Goal: Check status: Check status

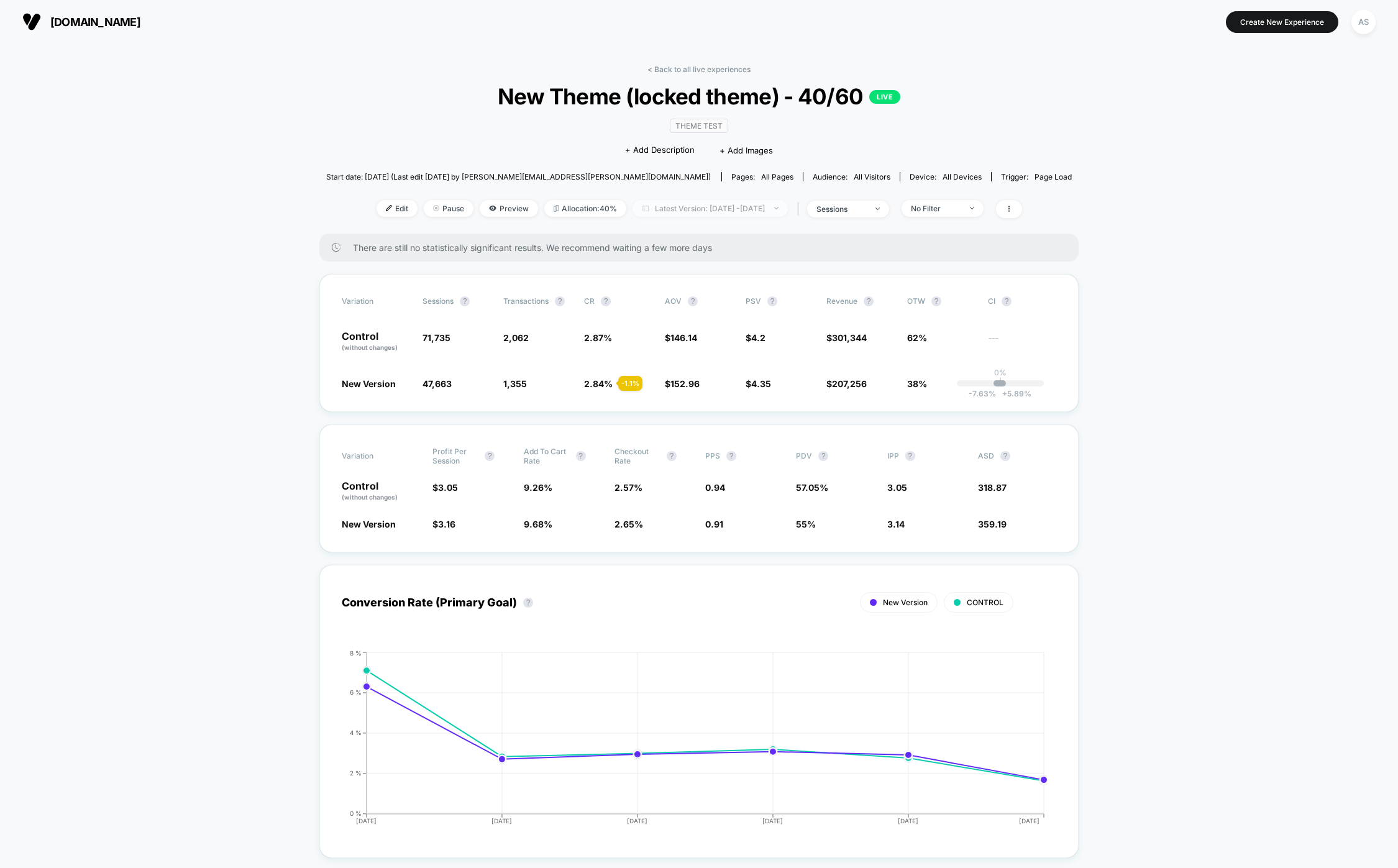
click at [783, 211] on span "Latest Version: [DATE] - [DATE]" at bounding box center [709, 208] width 155 height 17
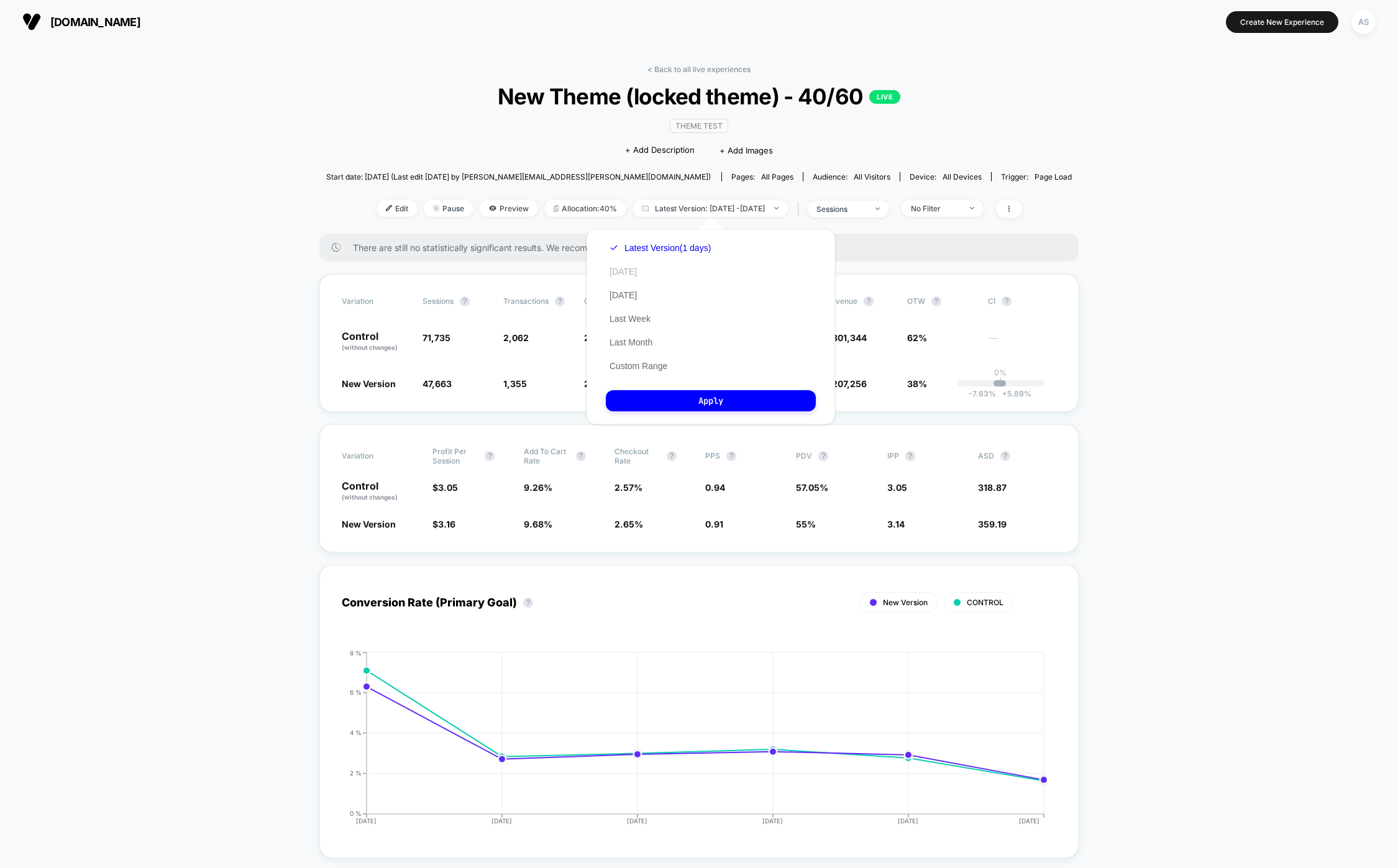
click at [614, 262] on div "Latest Version (1 days) Today Yesterday Last Week Last Month Custom Range" at bounding box center [660, 307] width 109 height 142
click at [614, 279] on div "Latest Version (1 days) Today Yesterday Last Week Last Month Custom Range" at bounding box center [660, 307] width 109 height 142
click at [619, 272] on button "[DATE]" at bounding box center [623, 272] width 35 height 11
click at [664, 402] on button "Apply" at bounding box center [711, 400] width 210 height 21
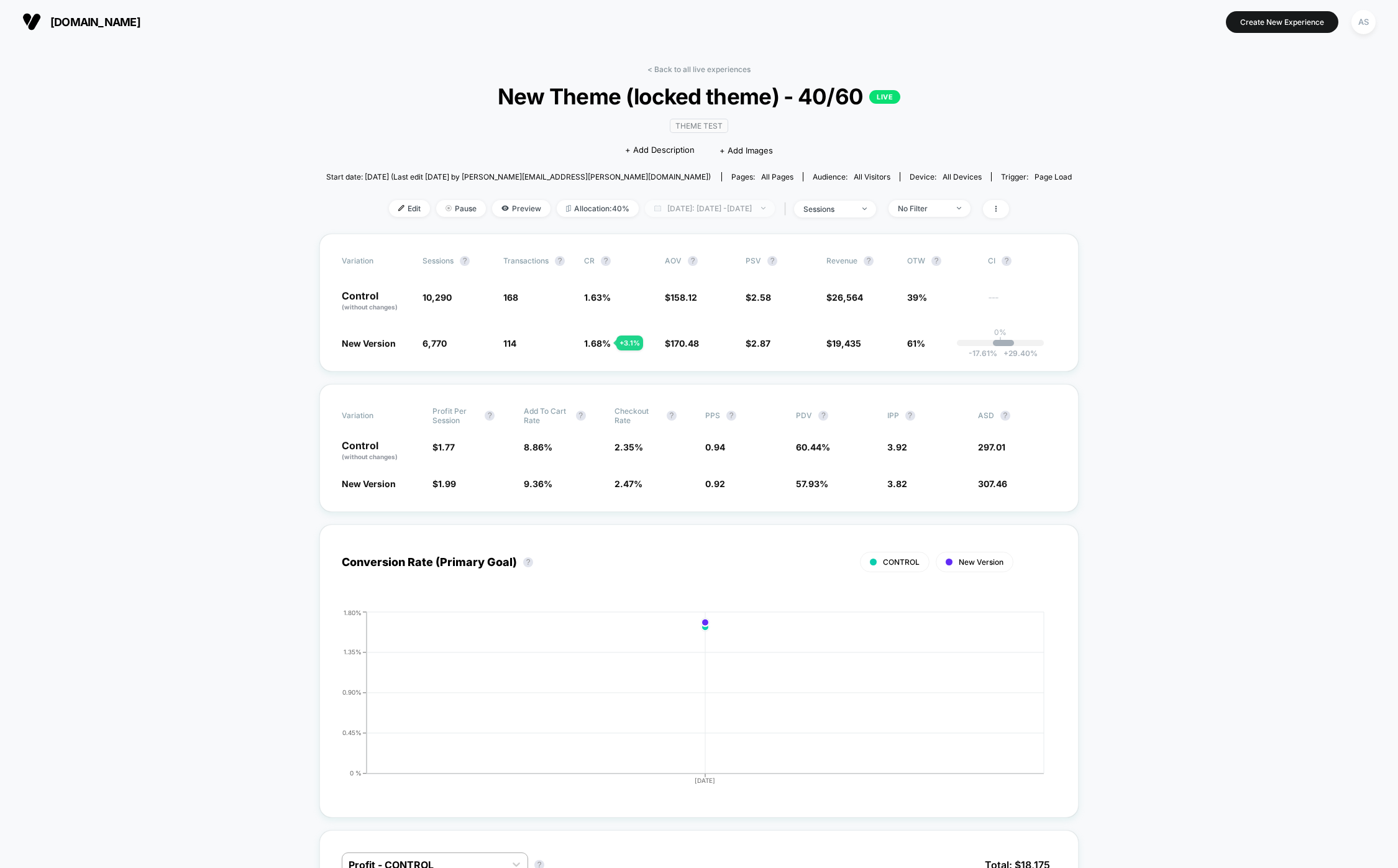
click at [732, 212] on span "[DATE]: [DATE] - [DATE]" at bounding box center [710, 208] width 130 height 17
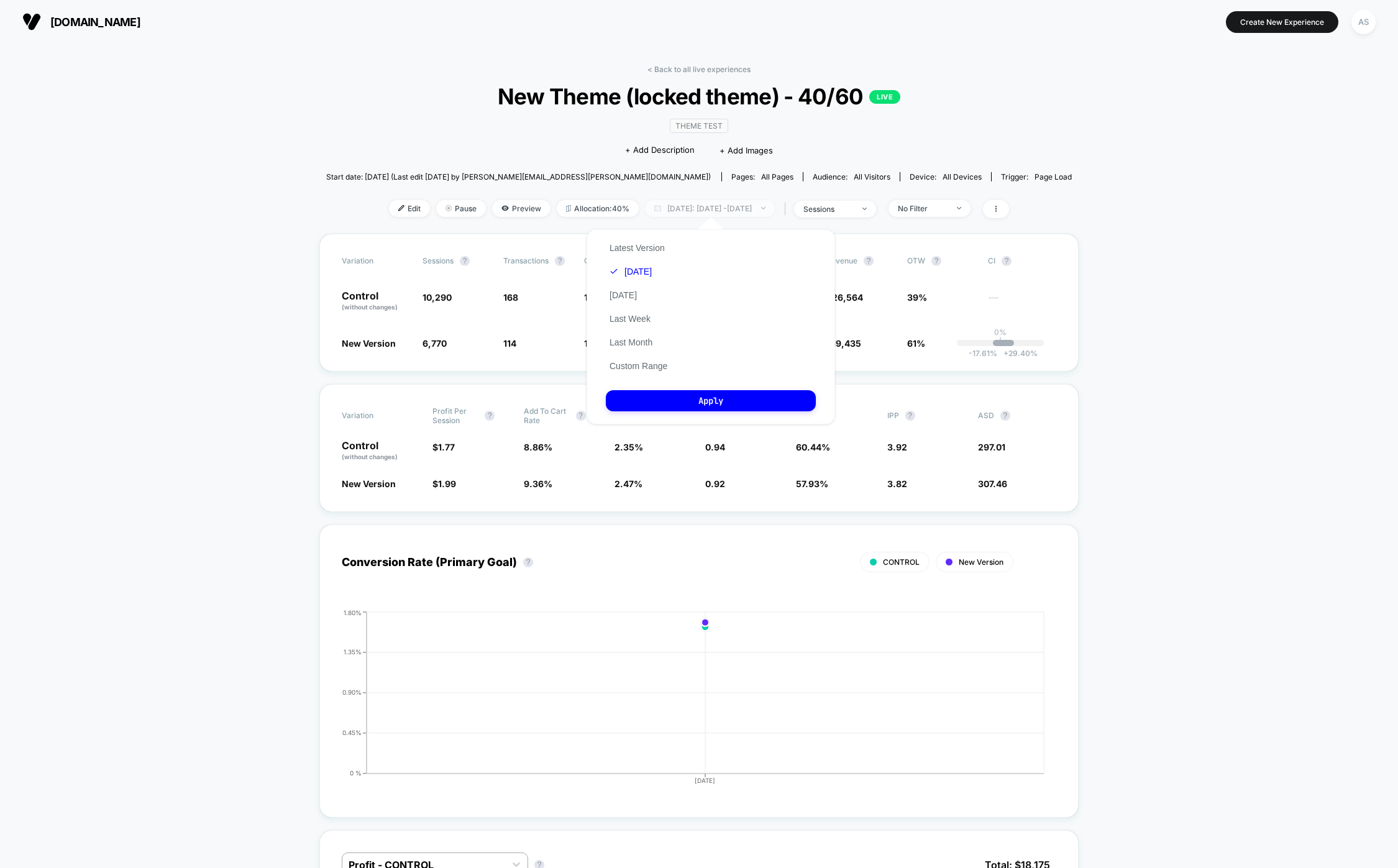
click at [732, 212] on span "[DATE]: [DATE] - [DATE]" at bounding box center [710, 208] width 130 height 17
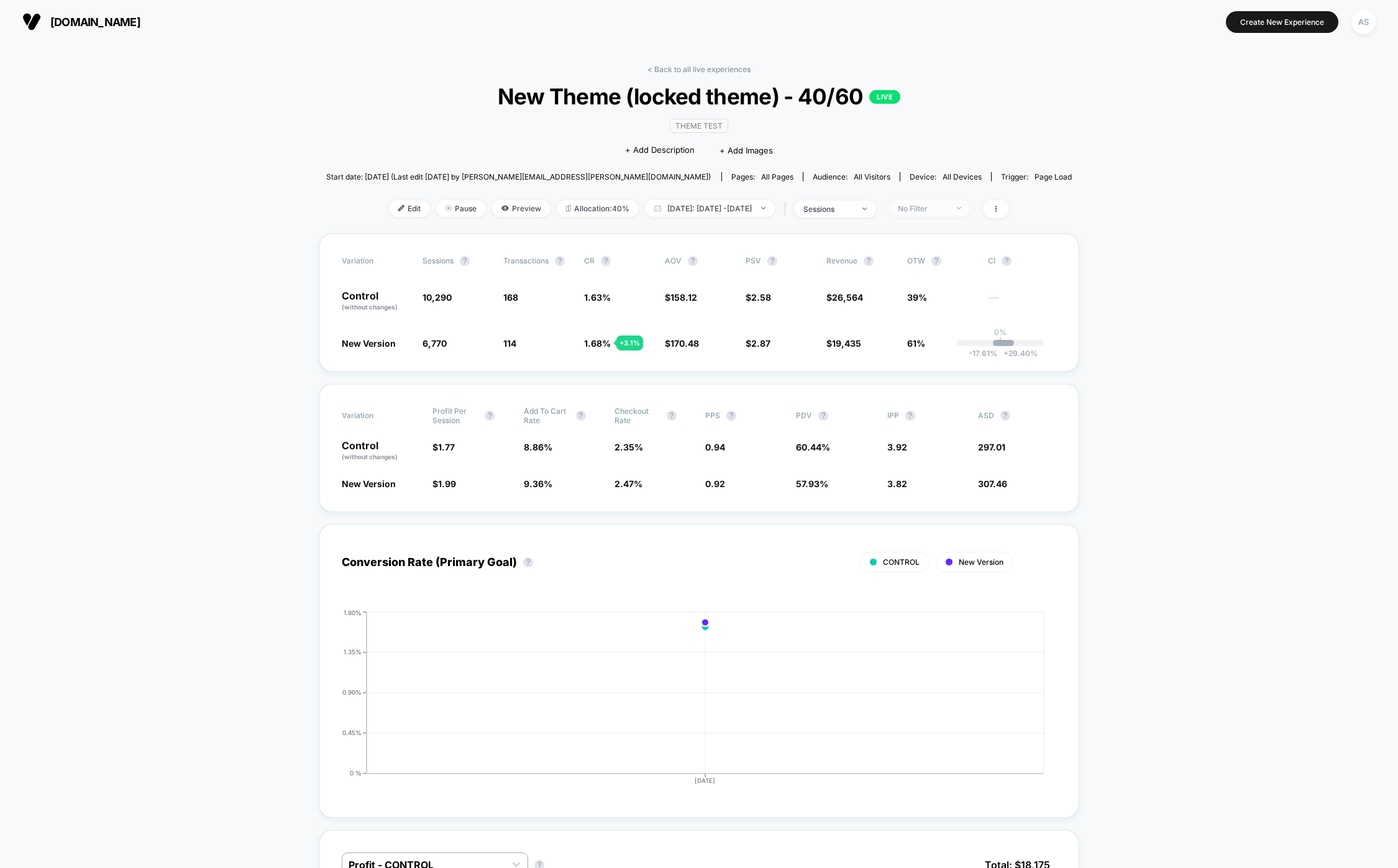
click at [948, 209] on div "No Filter" at bounding box center [922, 208] width 49 height 9
click at [913, 288] on div "Mobile Visitors ? Desktop Visitors ? Returning Visitors ? New Visitors ? No Fil…" at bounding box center [947, 324] width 152 height 190
click at [916, 286] on div "Mobile Visitors ? Desktop Visitors ? Returning Visitors ? New Visitors ? No Fil…" at bounding box center [947, 324] width 152 height 190
click at [920, 282] on span "Desktop Visitors" at bounding box center [944, 280] width 66 height 11
click at [918, 387] on button "Save" at bounding box center [947, 389] width 113 height 21
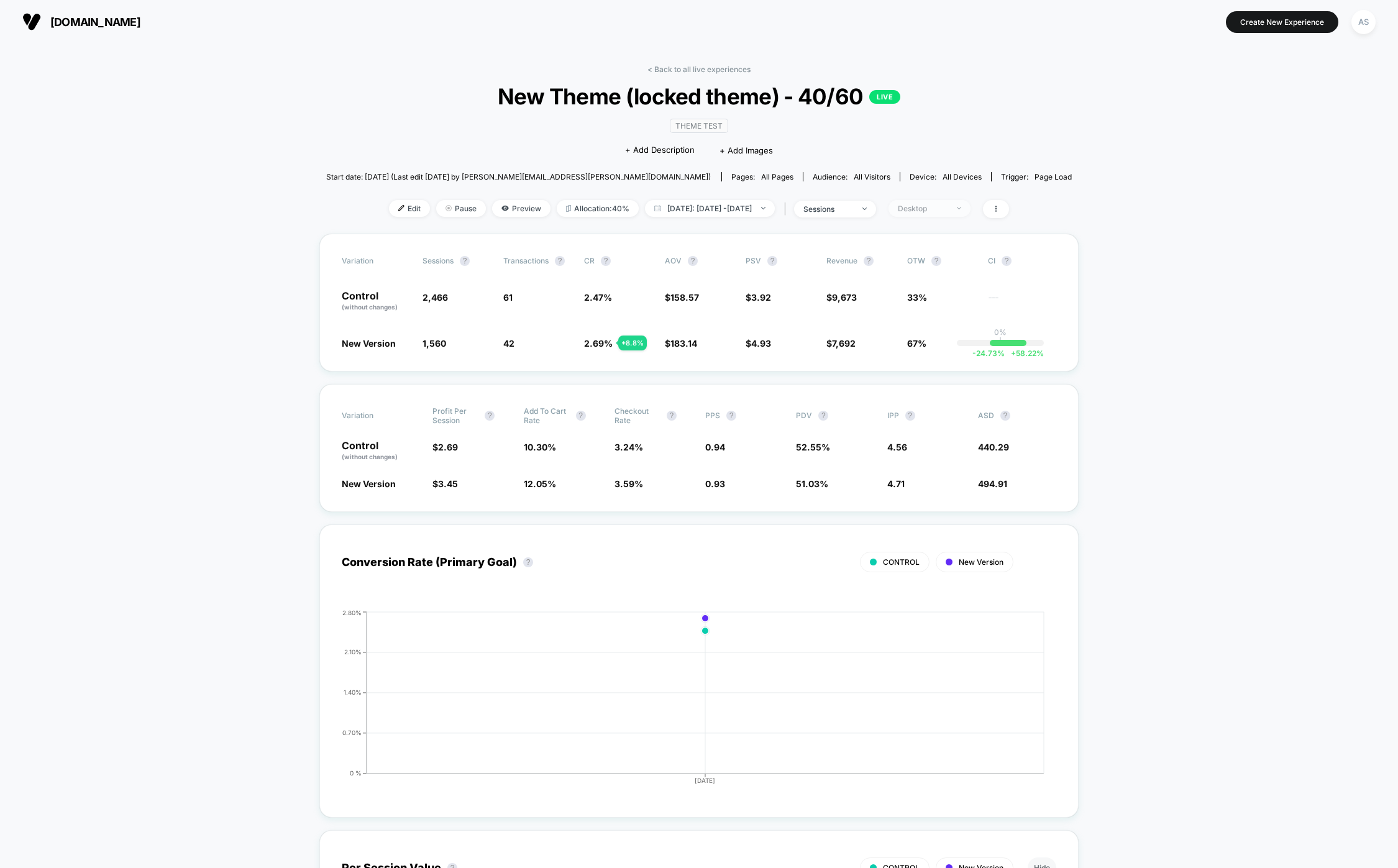
click at [947, 211] on div "Desktop" at bounding box center [922, 208] width 49 height 9
click at [917, 250] on span "Mobile Visitors" at bounding box center [940, 255] width 59 height 11
click at [926, 378] on div "Mobile Visitors ? Desktop Visitors ? Returning Visitors ? New Visitors ? No Fil…" at bounding box center [947, 324] width 152 height 190
click at [923, 384] on button "Save" at bounding box center [947, 389] width 113 height 21
click at [694, 212] on span "[DATE]: [DATE] - [DATE]" at bounding box center [710, 208] width 130 height 17
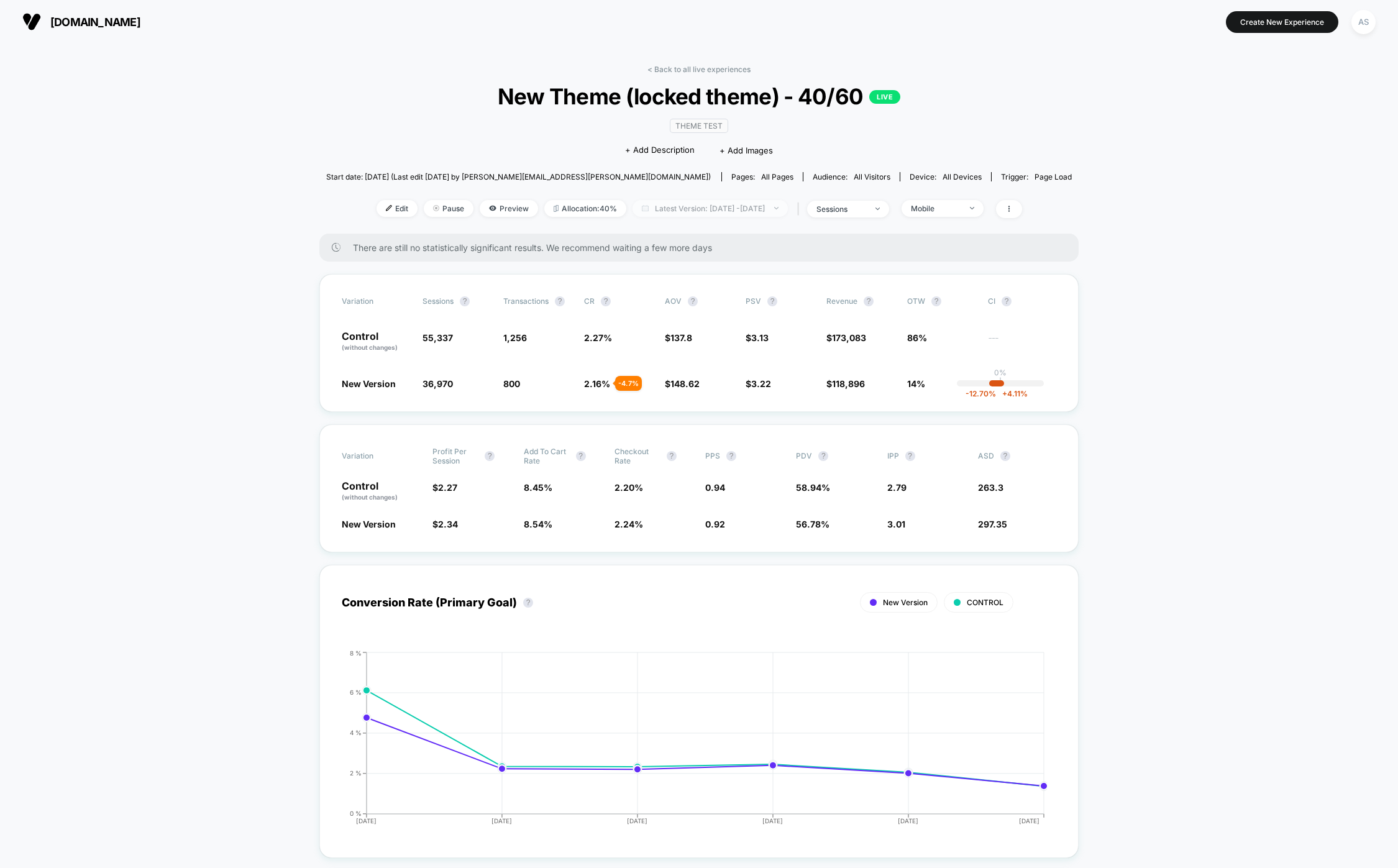
click at [760, 213] on span "Latest Version: [DATE] - [DATE]" at bounding box center [709, 208] width 155 height 17
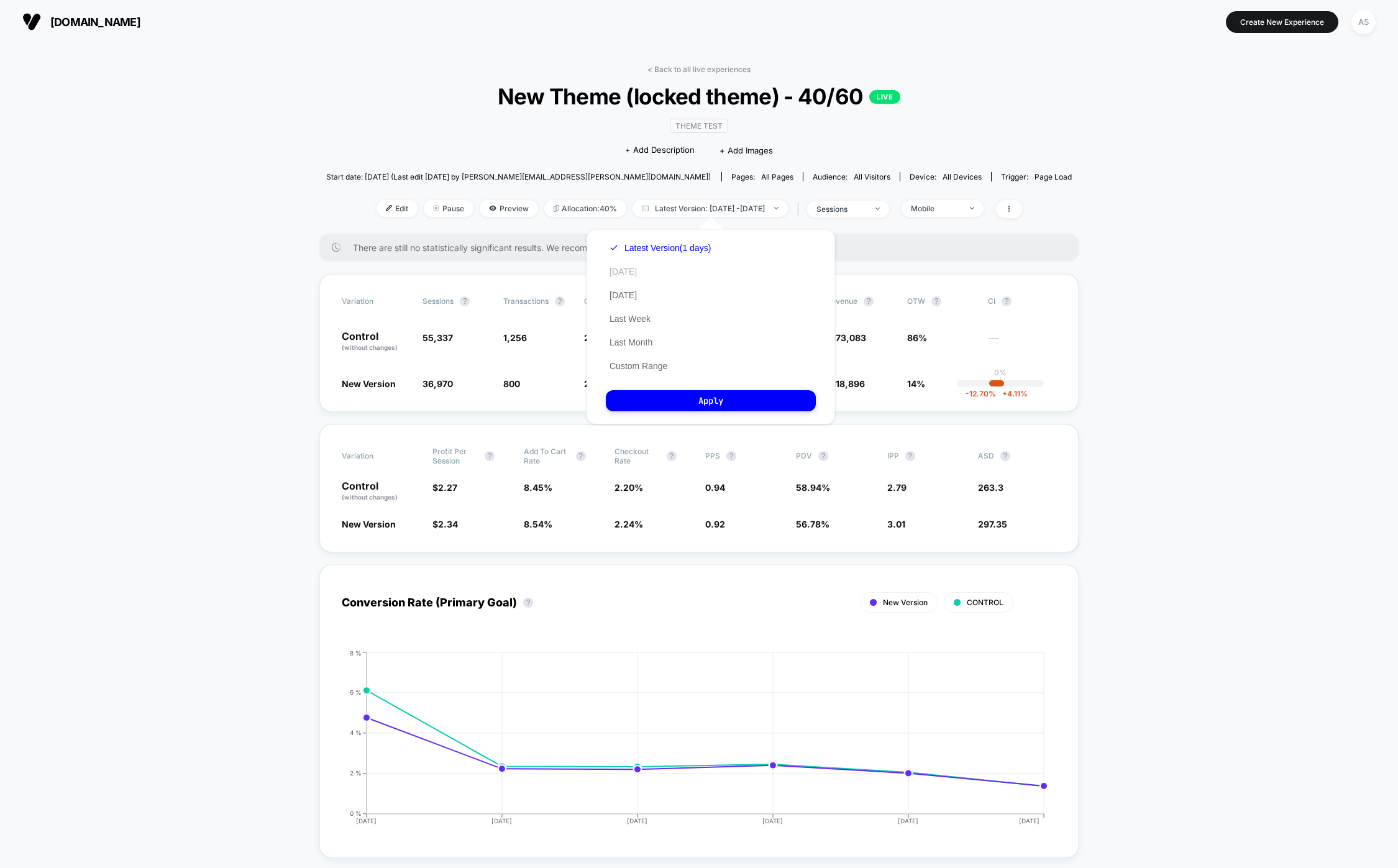
click at [624, 269] on button "[DATE]" at bounding box center [623, 272] width 35 height 11
click at [677, 399] on button "Apply" at bounding box center [711, 400] width 210 height 21
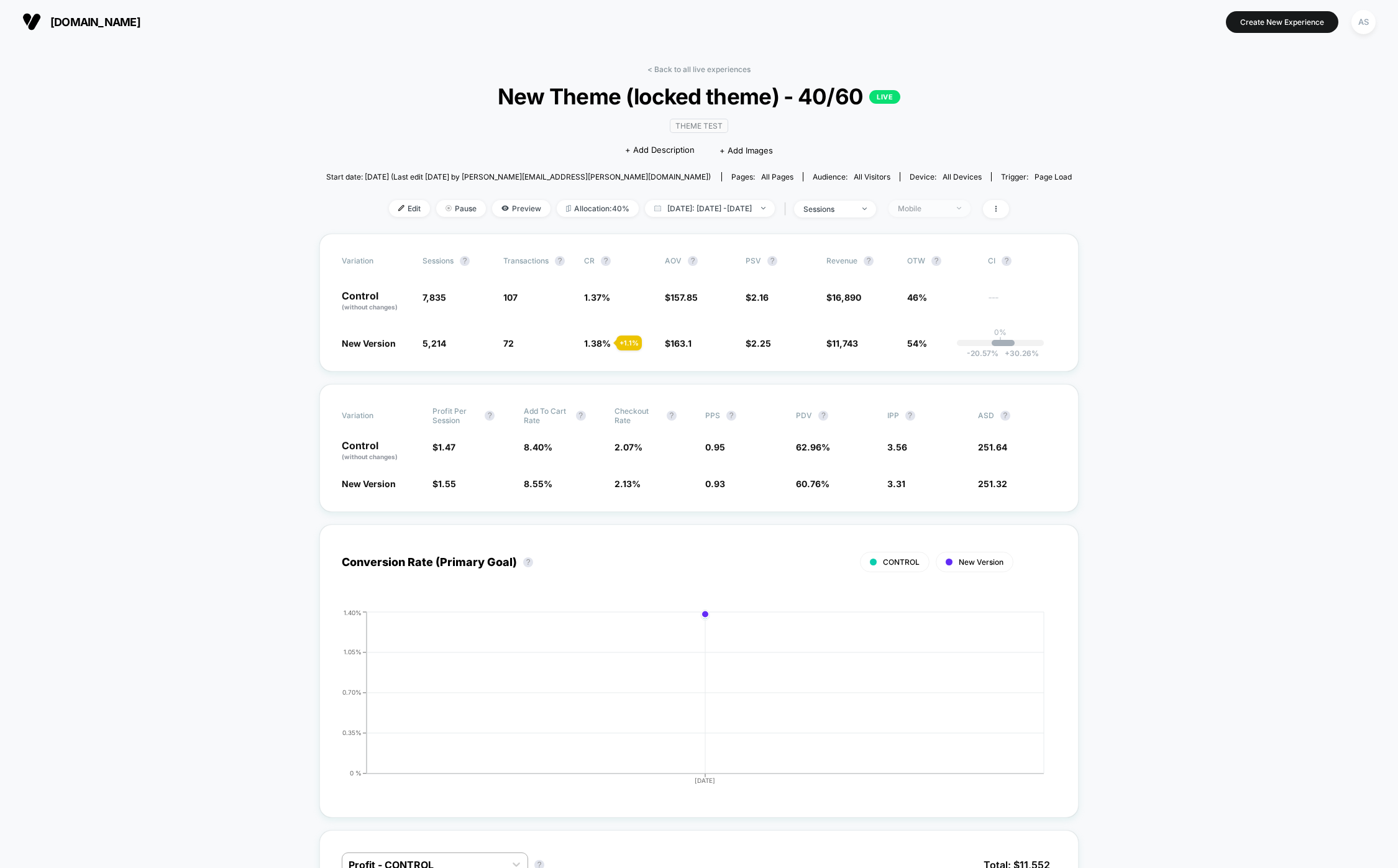
click at [948, 209] on div "Mobile" at bounding box center [922, 208] width 49 height 9
click at [902, 285] on div "Desktop Visitors" at bounding box center [934, 279] width 86 height 12
click at [930, 394] on button "Save" at bounding box center [947, 389] width 113 height 21
click at [691, 223] on div "< Back to all live experiences New Theme (locked theme) - 40/60 LIVE Theme Test…" at bounding box center [699, 149] width 746 height 169
click at [697, 206] on span "[DATE]: [DATE] - [DATE]" at bounding box center [710, 208] width 130 height 17
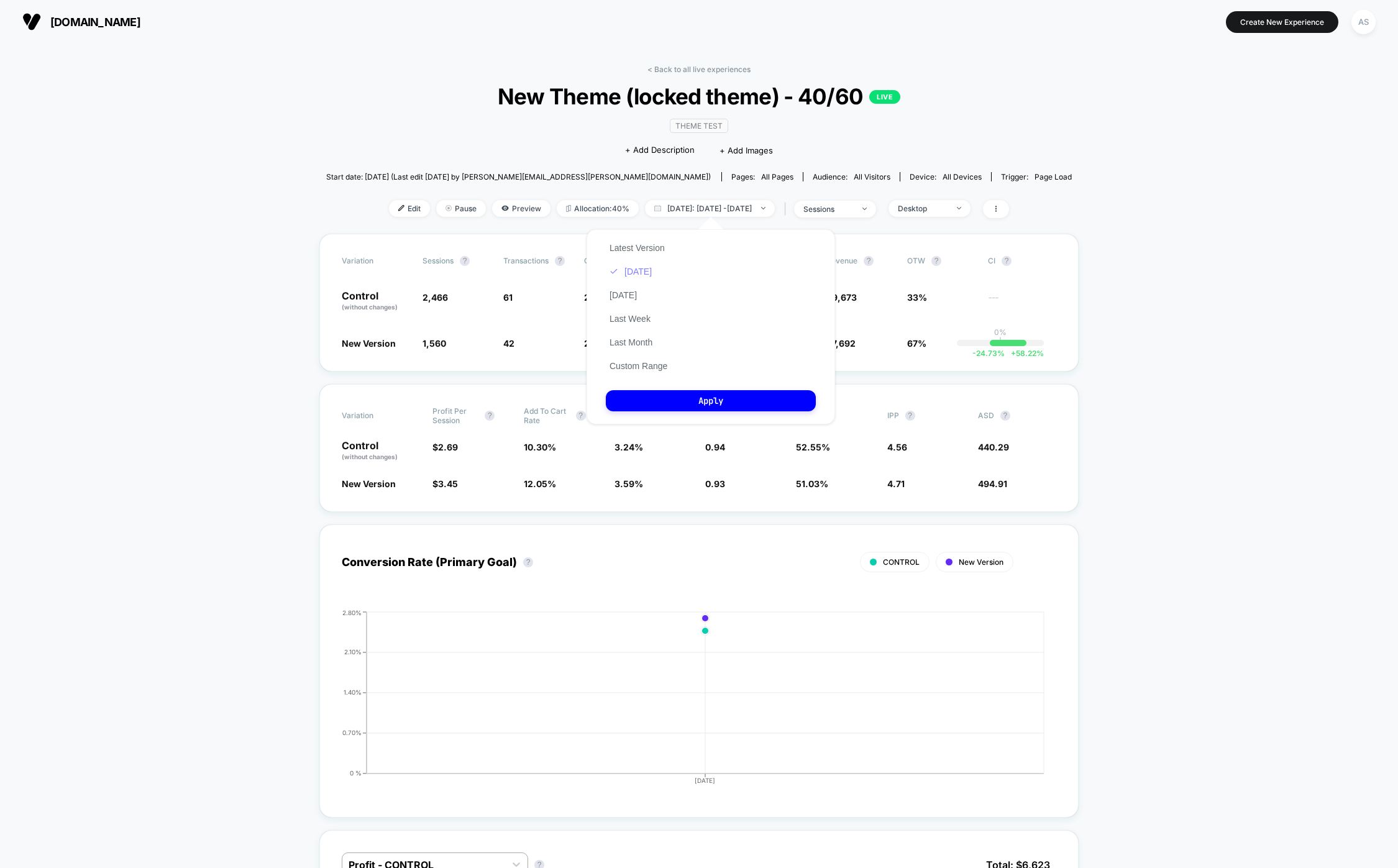
click at [633, 271] on button "[DATE]" at bounding box center [631, 272] width 49 height 11
click at [702, 394] on button "Apply" at bounding box center [711, 400] width 210 height 21
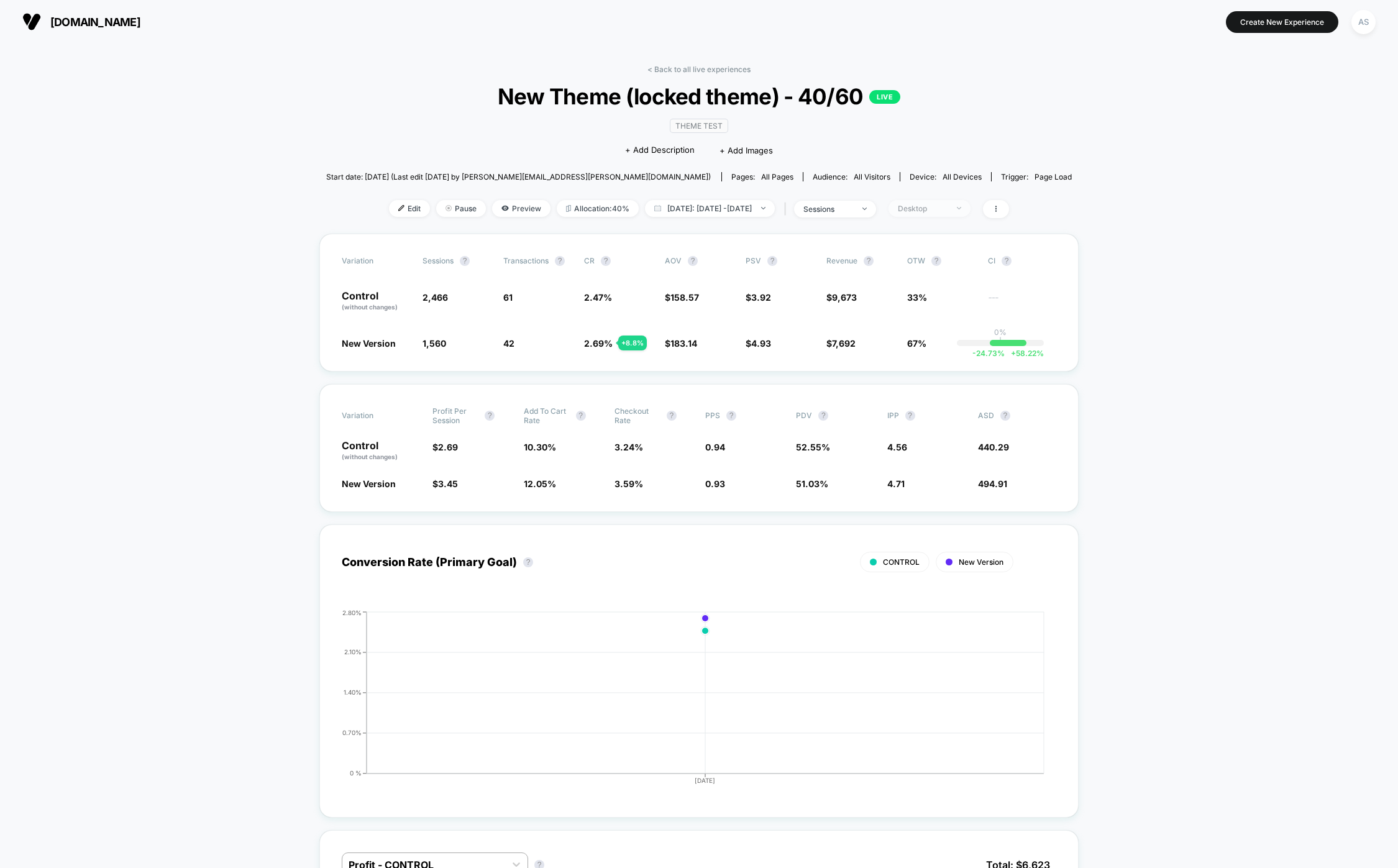
click at [926, 202] on span "Desktop" at bounding box center [929, 208] width 82 height 17
click at [907, 298] on div "Mobile Visitors ? Desktop Visitors ? Returning Visitors ? New Visitors ? No Fil…" at bounding box center [947, 324] width 152 height 190
click at [908, 306] on div "Returning Visitors" at bounding box center [936, 304] width 91 height 12
click at [929, 258] on span "Mobile Visitors" at bounding box center [940, 255] width 59 height 11
click at [918, 373] on div "Mobile Visitors ? Desktop Visitors ? Returning Visitors ? New Visitors ? No Fil…" at bounding box center [947, 324] width 152 height 190
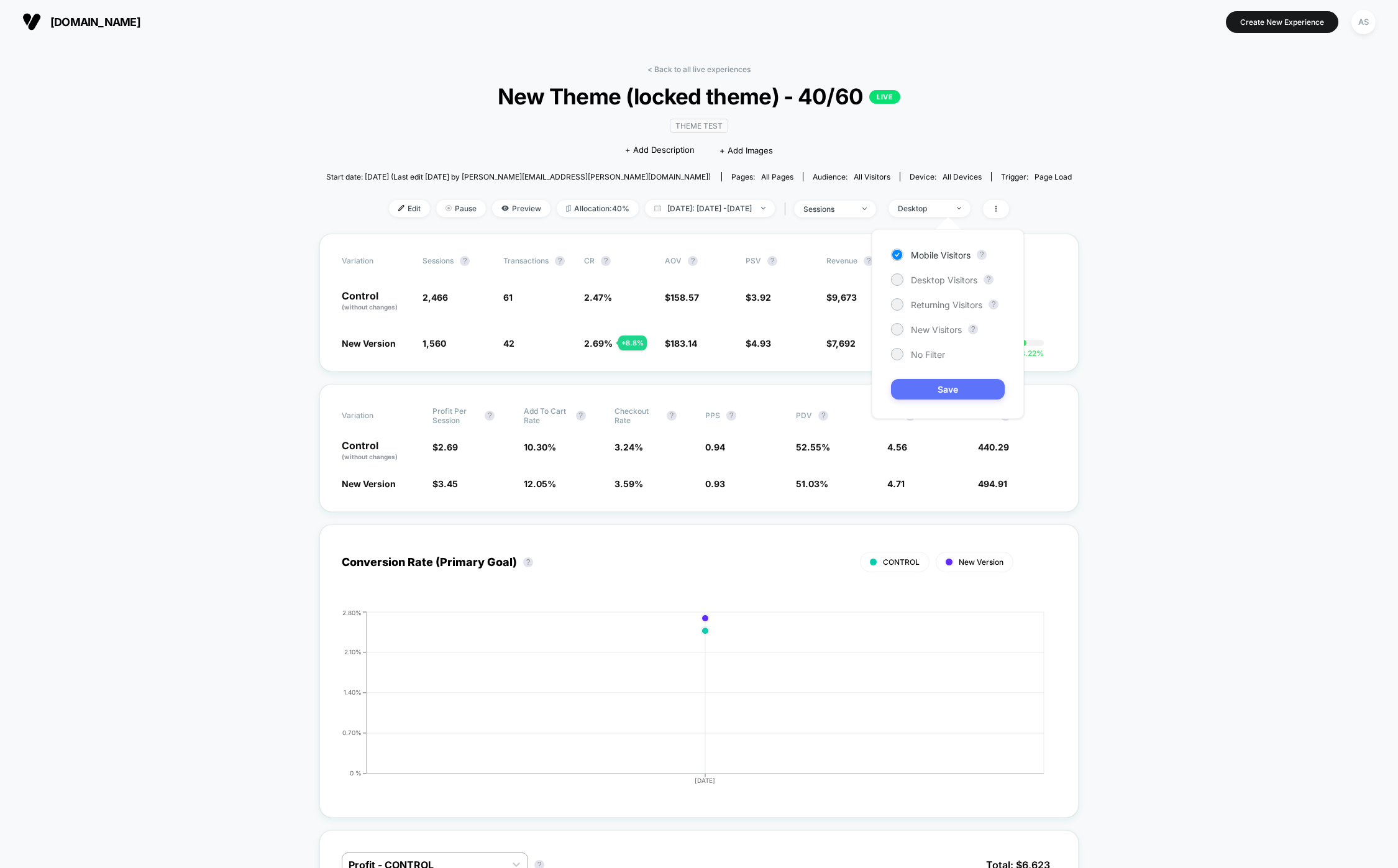
click at [913, 390] on button "Save" at bounding box center [947, 389] width 113 height 21
click at [934, 202] on span "Mobile" at bounding box center [929, 208] width 82 height 17
click at [923, 357] on span "No Filter" at bounding box center [928, 354] width 34 height 11
click at [922, 377] on div "Mobile Visitors ? Desktop Visitors ? Returning Visitors ? New Visitors ? No Fil…" at bounding box center [947, 324] width 152 height 190
click at [922, 389] on button "Save" at bounding box center [947, 389] width 113 height 21
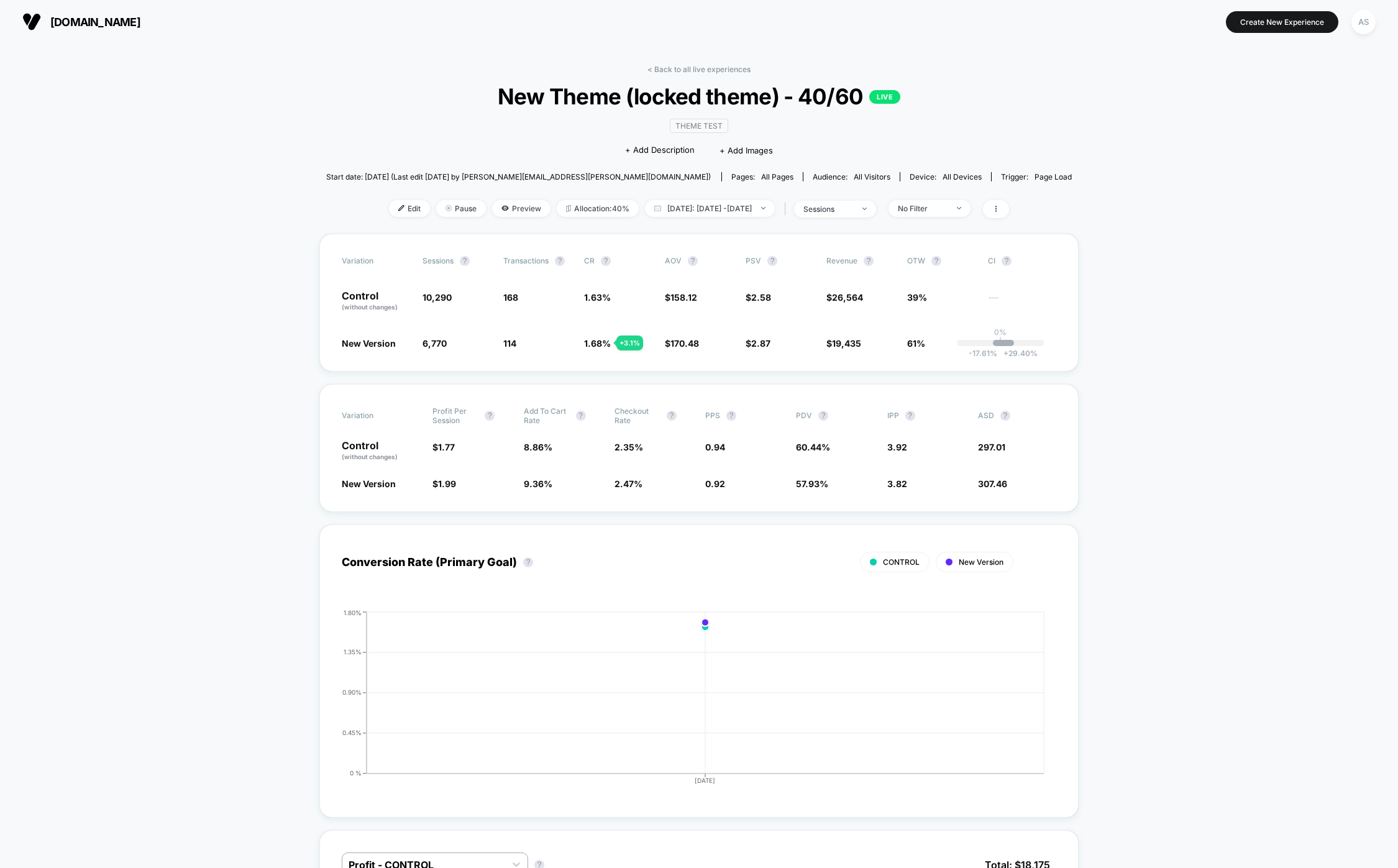
click at [750, 198] on div "< Back to all live experiences New Theme (locked theme) - 40/60 LIVE Theme Test…" at bounding box center [699, 149] width 746 height 169
click at [742, 208] on span "[DATE]: [DATE] - [DATE]" at bounding box center [710, 208] width 130 height 17
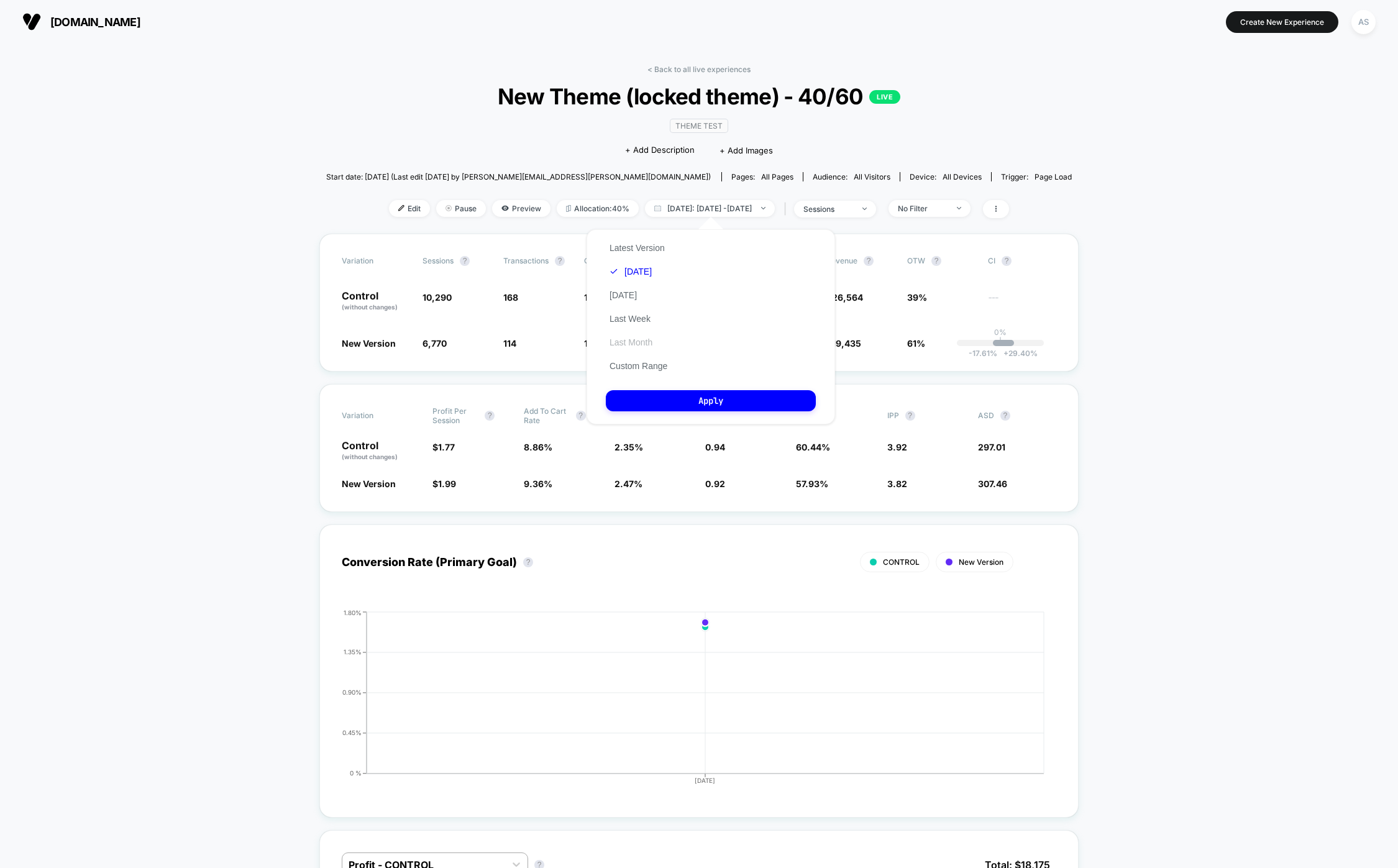
click at [633, 339] on button "Last Month" at bounding box center [631, 342] width 50 height 11
click at [662, 404] on button "Apply" at bounding box center [711, 400] width 210 height 21
